Goal: Navigation & Orientation: Find specific page/section

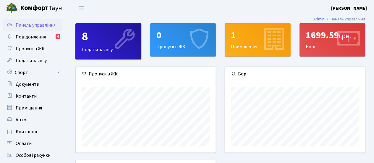
scroll to position [85, 140]
click at [30, 130] on span "Квитанції" at bounding box center [27, 131] width 22 height 6
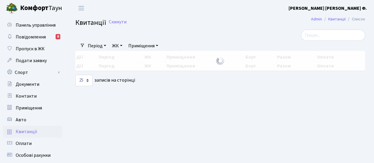
select select "25"
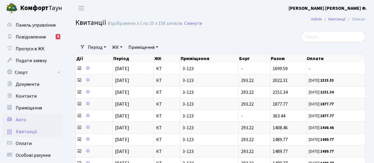
click at [15, 118] on link "Авто" at bounding box center [32, 120] width 59 height 12
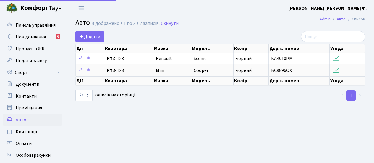
select select "25"
click at [32, 110] on span "Приміщення" at bounding box center [29, 108] width 26 height 6
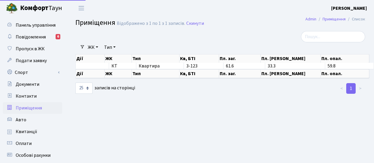
select select "25"
click at [32, 97] on span "Контакти" at bounding box center [26, 96] width 21 height 6
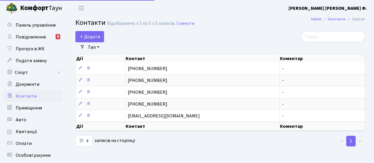
select select "25"
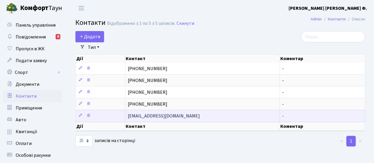
drag, startPoint x: 181, startPoint y: 116, endPoint x: 126, endPoint y: 117, distance: 55.0
click at [126, 117] on td "[EMAIL_ADDRESS][DOMAIN_NAME]" at bounding box center [202, 116] width 154 height 12
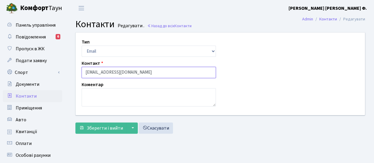
drag, startPoint x: 137, startPoint y: 72, endPoint x: 105, endPoint y: 71, distance: 32.5
click at [106, 71] on input "[EMAIL_ADDRESS][DOMAIN_NAME]" at bounding box center [149, 72] width 134 height 11
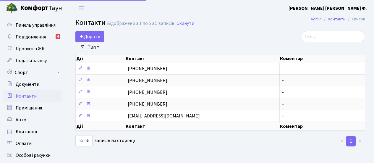
select select "25"
click at [29, 83] on span "Документи" at bounding box center [28, 84] width 24 height 6
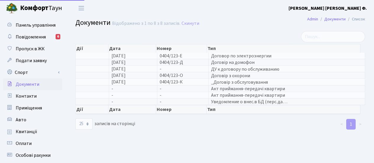
select select "25"
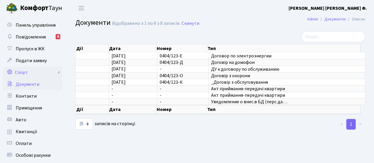
click at [24, 74] on link "Спорт" at bounding box center [32, 72] width 59 height 12
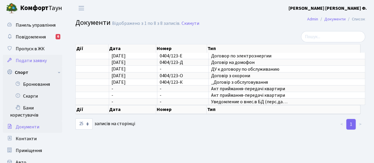
click at [24, 60] on span "Подати заявку" at bounding box center [31, 60] width 31 height 6
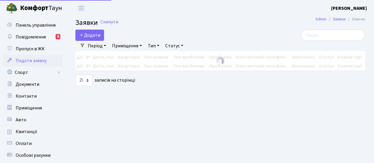
select select "25"
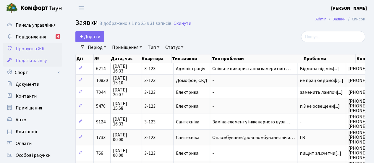
click at [22, 49] on span "Пропуск в ЖК" at bounding box center [30, 48] width 29 height 6
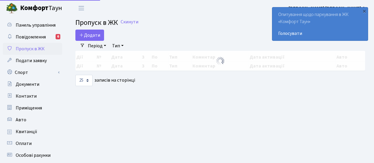
select select "25"
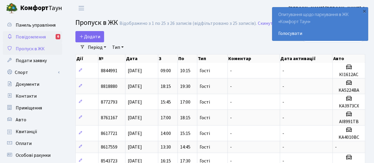
click at [26, 36] on span "Повідомлення" at bounding box center [31, 37] width 30 height 6
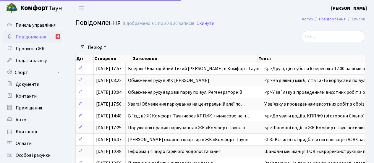
select select "25"
click at [29, 23] on span "Панель управління" at bounding box center [36, 25] width 40 height 6
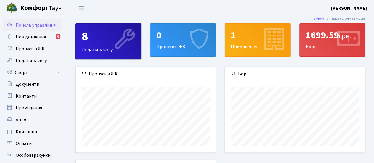
scroll to position [85, 140]
